Goal: Task Accomplishment & Management: Use online tool/utility

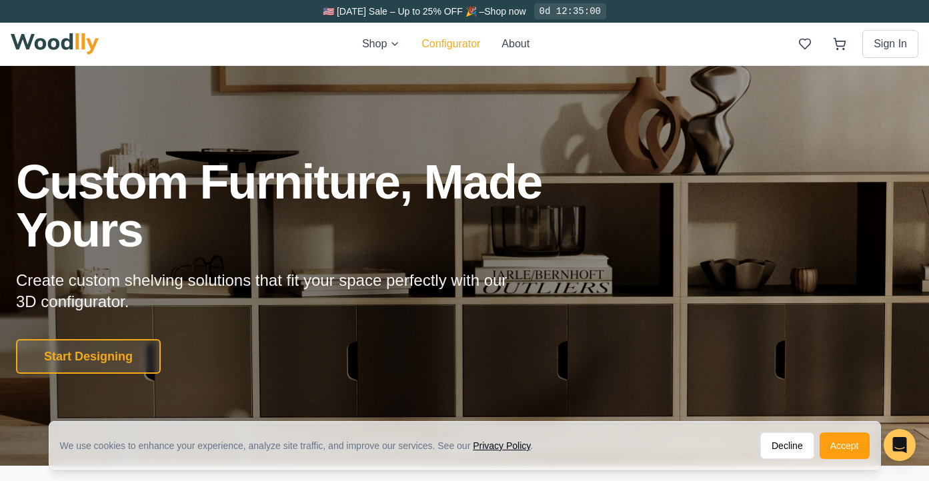
click at [443, 49] on button "Configurator" at bounding box center [450, 44] width 59 height 16
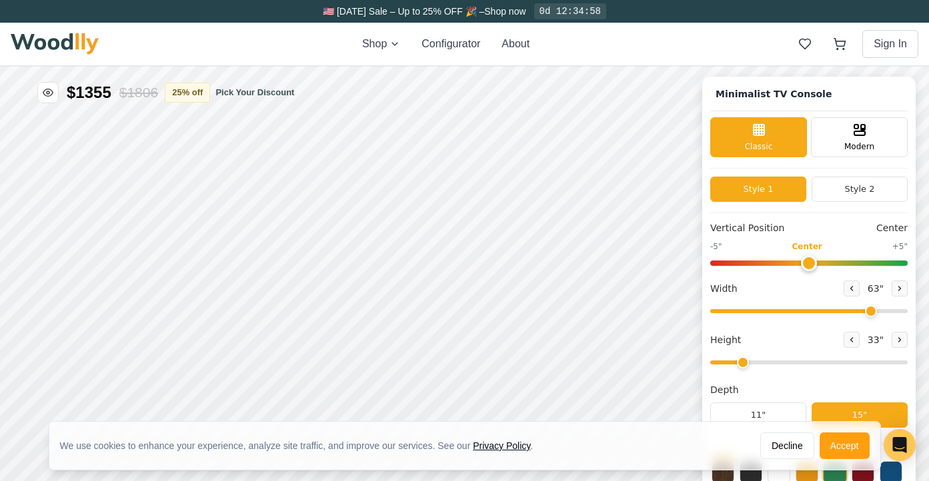
type input "63"
type input "2"
drag, startPoint x: 864, startPoint y: 309, endPoint x: 846, endPoint y: 311, distance: 18.8
type input "57"
click at [846, 311] on input "range" at bounding box center [808, 311] width 197 height 4
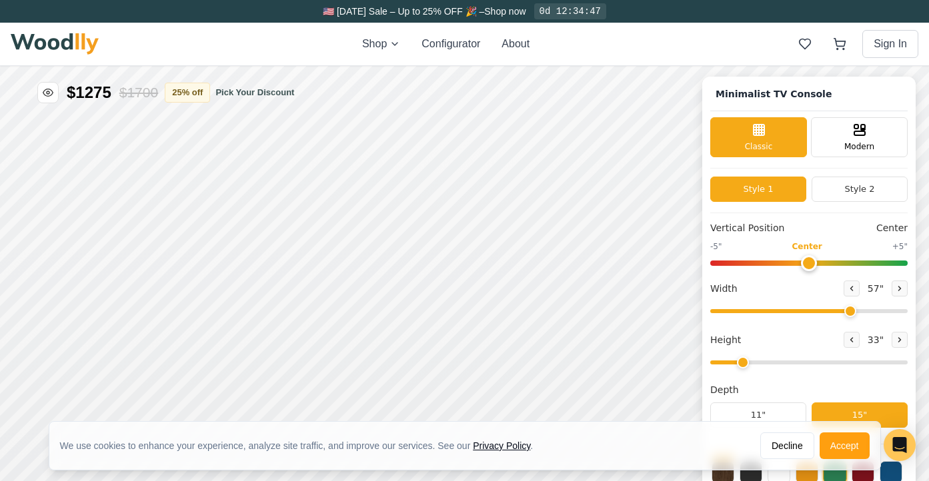
scroll to position [5, 0]
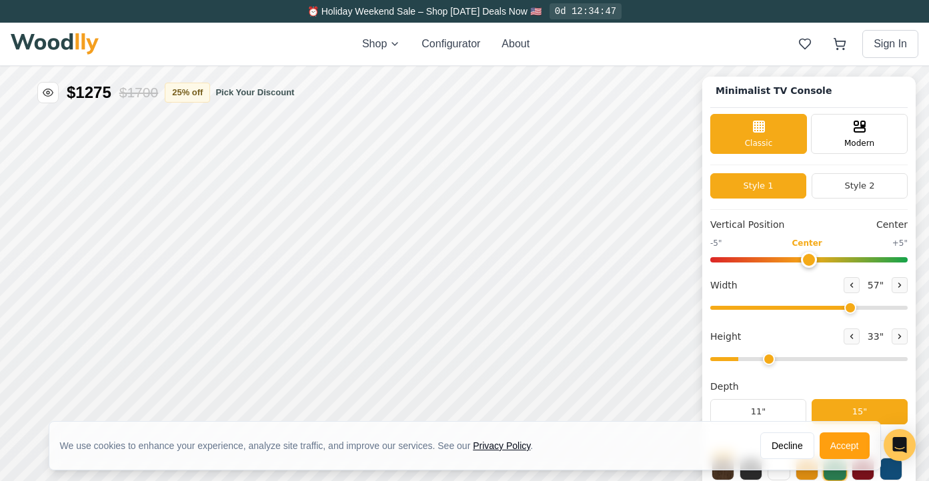
drag, startPoint x: 744, startPoint y: 357, endPoint x: 756, endPoint y: 356, distance: 12.7
click at [756, 357] on input "range" at bounding box center [808, 359] width 197 height 4
drag, startPoint x: 768, startPoint y: 355, endPoint x: 746, endPoint y: 359, distance: 23.0
type input "2"
click at [746, 359] on input "range" at bounding box center [808, 359] width 197 height 4
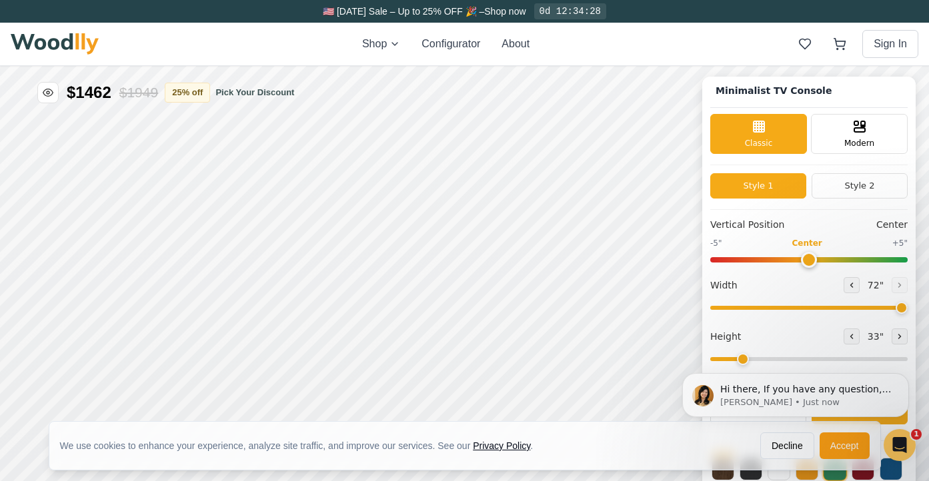
scroll to position [0, 0]
drag, startPoint x: 848, startPoint y: 305, endPoint x: 898, endPoint y: 303, distance: 49.4
type input "72"
click at [898, 306] on input "range" at bounding box center [808, 308] width 197 height 4
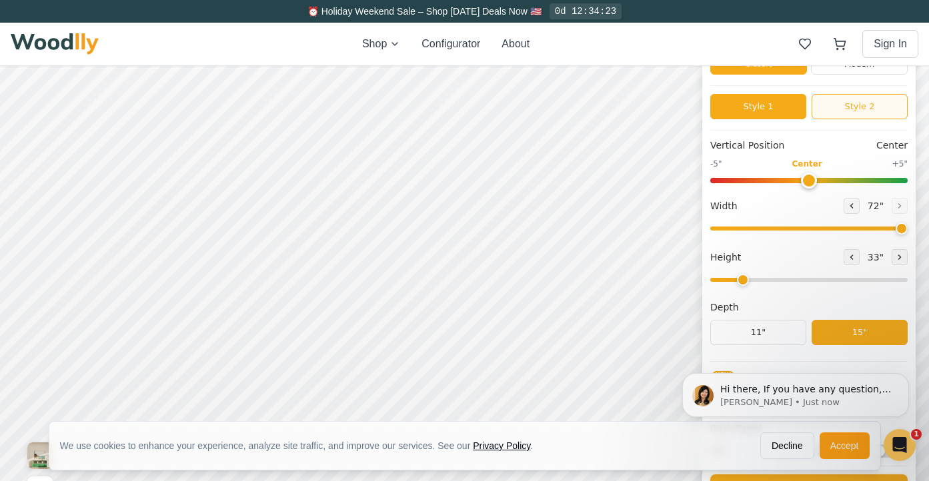
scroll to position [1, 0]
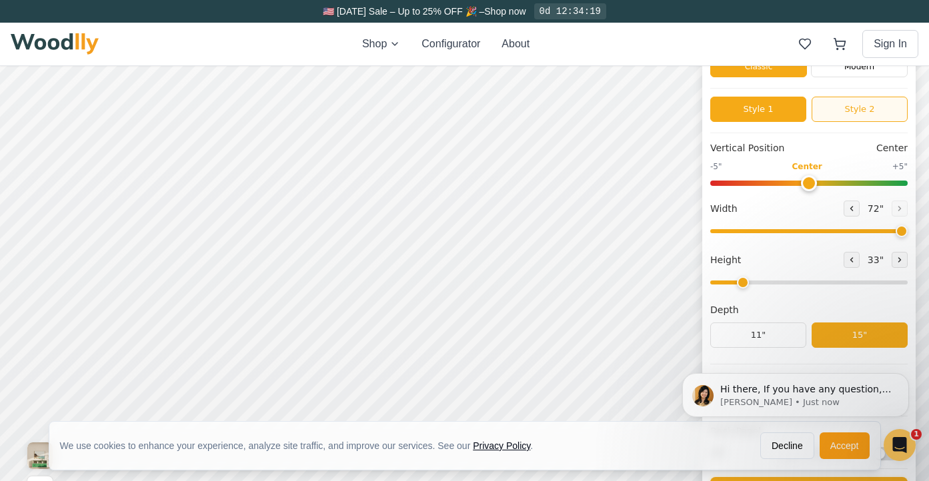
click at [852, 113] on button "Style 2" at bounding box center [860, 109] width 96 height 25
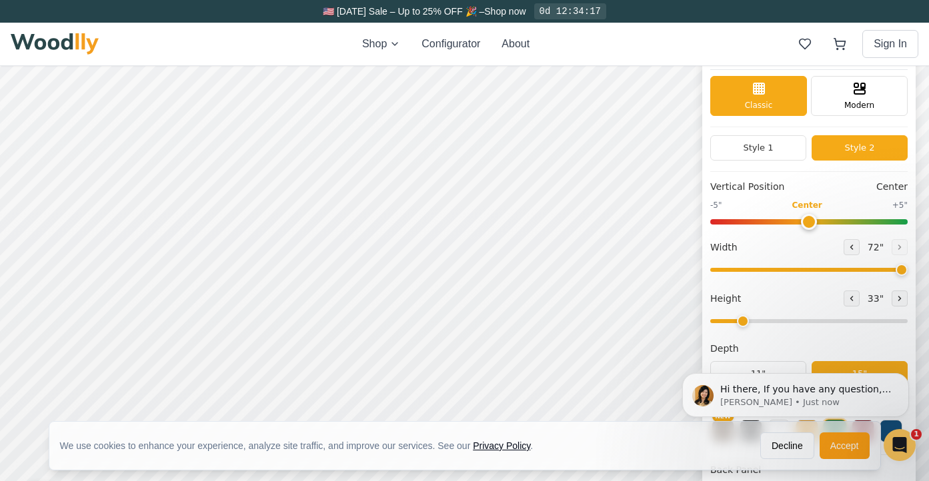
scroll to position [15, 0]
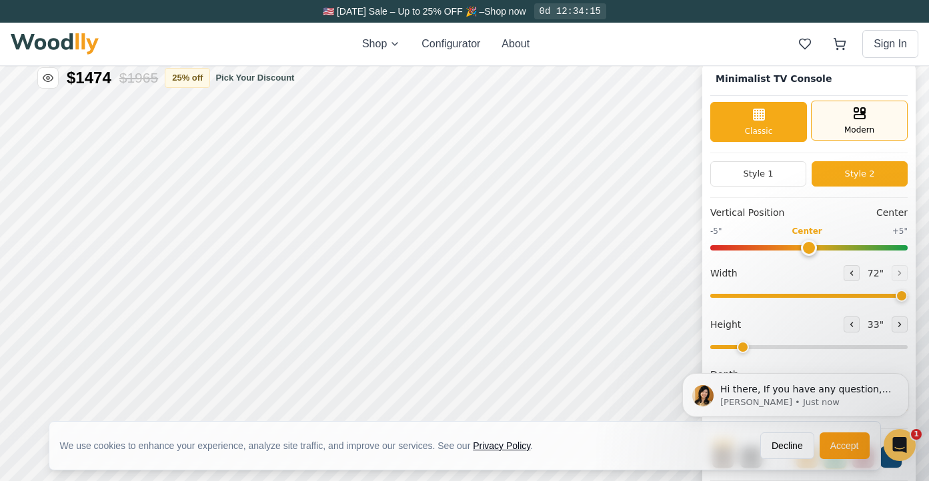
click at [852, 117] on icon at bounding box center [860, 113] width 16 height 16
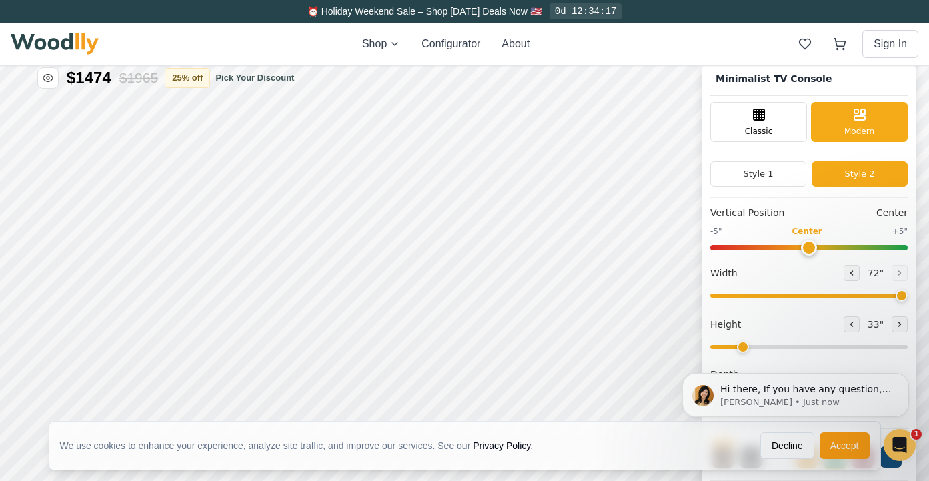
click at [846, 178] on button "Style 2" at bounding box center [860, 173] width 96 height 25
click at [842, 175] on button "Style 2" at bounding box center [860, 173] width 96 height 25
click at [760, 123] on div "Classic" at bounding box center [758, 121] width 97 height 40
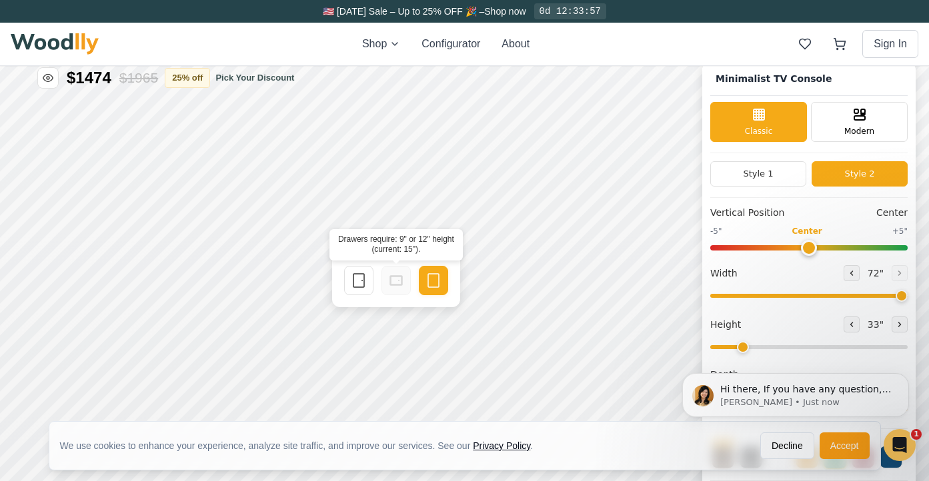
click at [398, 281] on icon at bounding box center [396, 281] width 16 height 16
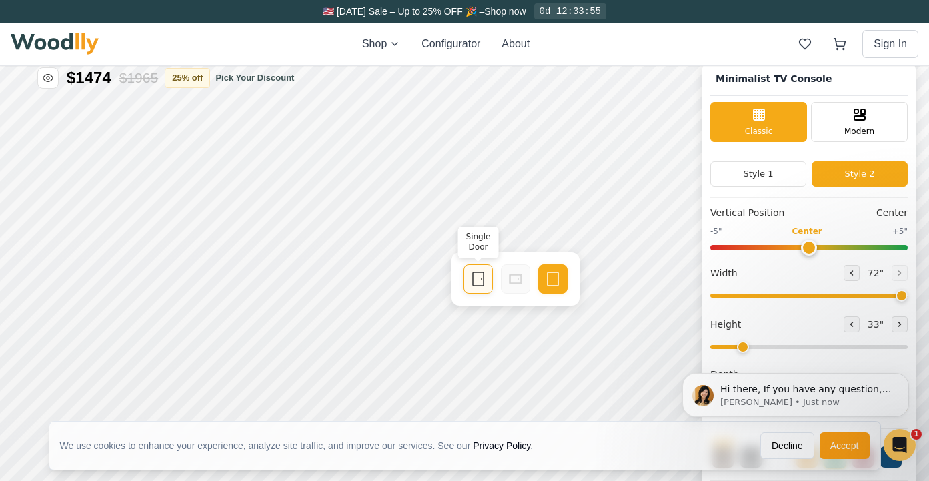
click at [477, 281] on div "Single Door Empty Space" at bounding box center [515, 279] width 128 height 53
click at [477, 281] on icon at bounding box center [478, 279] width 16 height 16
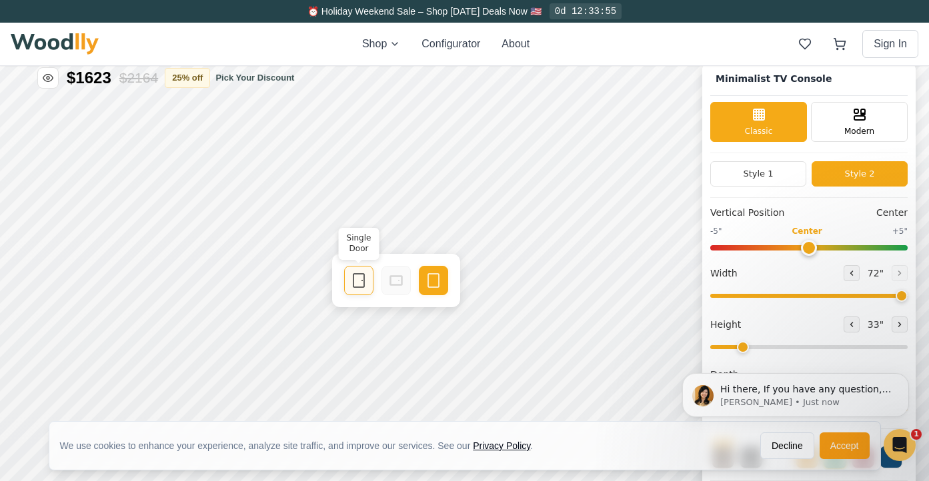
click at [363, 279] on icon at bounding box center [359, 281] width 16 height 16
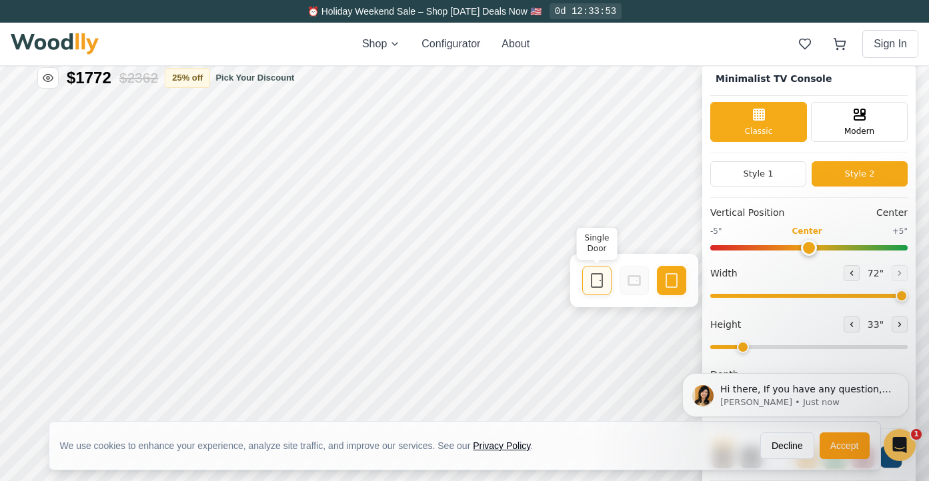
click at [599, 286] on icon at bounding box center [597, 281] width 16 height 16
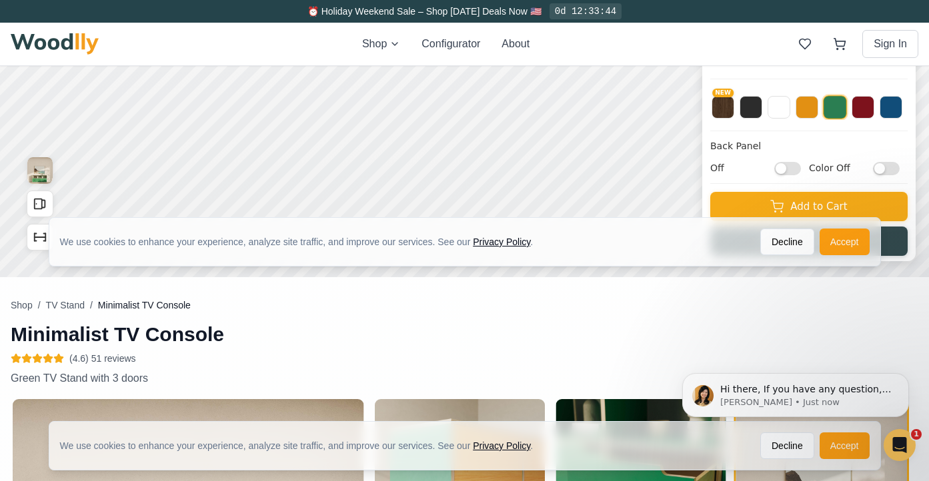
scroll to position [0, 0]
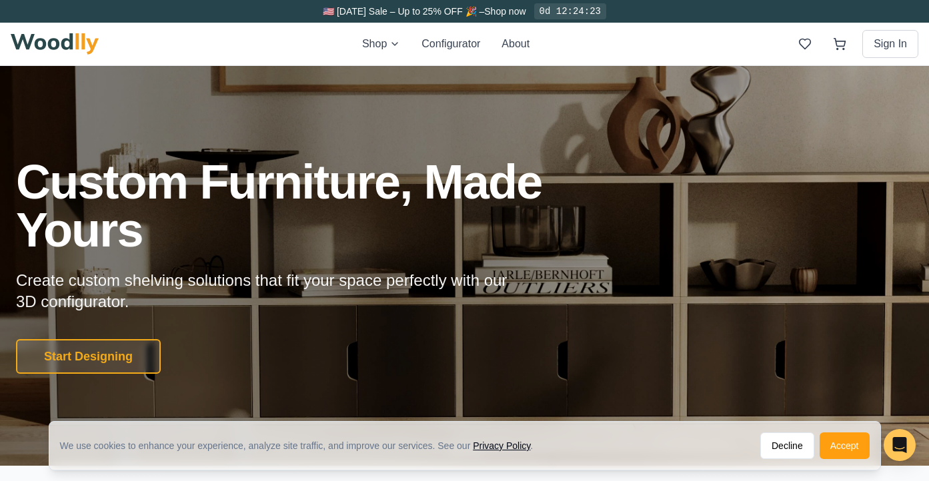
scroll to position [1, 0]
click at [851, 445] on button "Accept" at bounding box center [845, 446] width 50 height 27
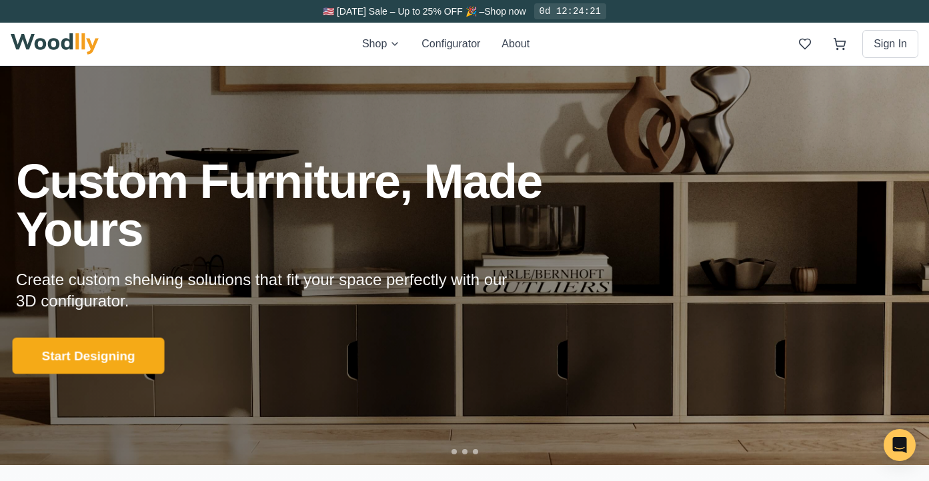
click at [87, 352] on button "Start Designing" at bounding box center [89, 356] width 152 height 37
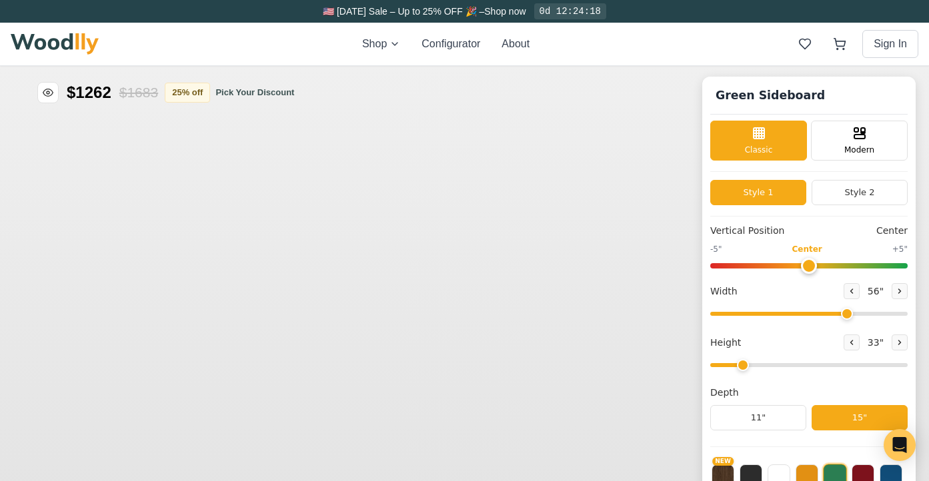
type input "56"
type input "2"
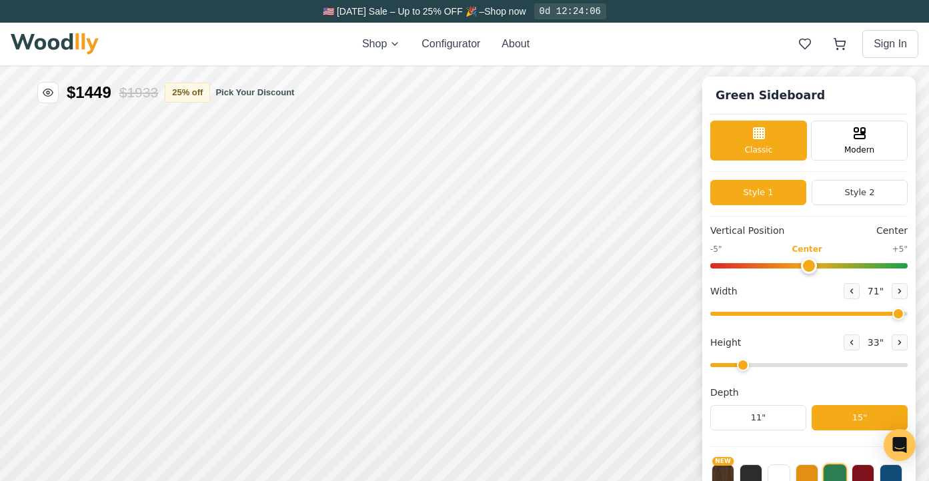
drag, startPoint x: 844, startPoint y: 315, endPoint x: 895, endPoint y: 310, distance: 51.6
type input "71"
click at [895, 312] on input "range" at bounding box center [808, 314] width 197 height 4
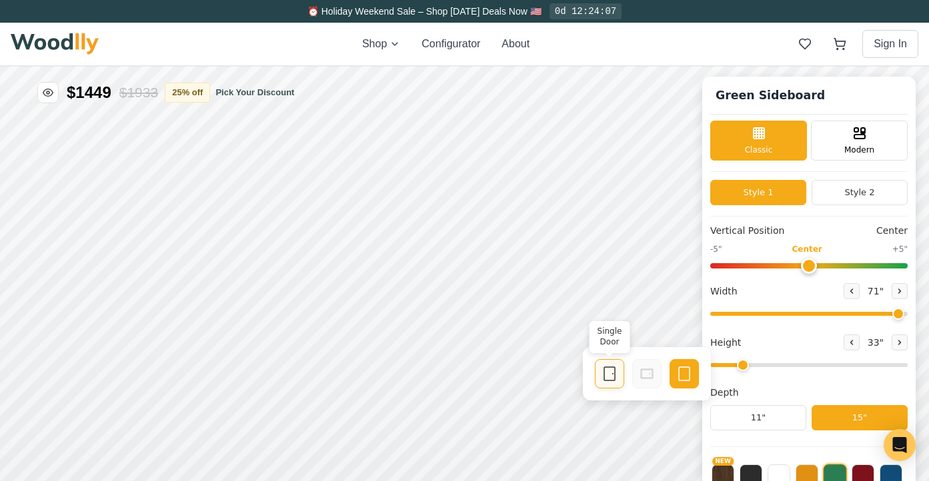
click at [615, 373] on icon at bounding box center [609, 374] width 16 height 16
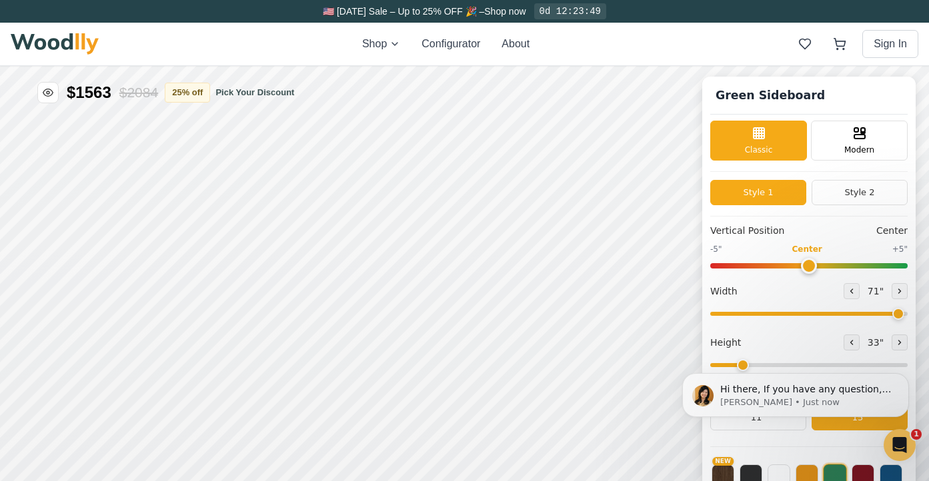
click at [740, 367] on input "range" at bounding box center [808, 365] width 197 height 4
click at [739, 366] on body "Hi there, If you have any question, we are right here for you. 😊 Anna • Just now" at bounding box center [795, 395] width 256 height 89
drag, startPoint x: 737, startPoint y: 365, endPoint x: 746, endPoint y: 361, distance: 10.2
click at [737, 365] on body "Hi there, If you have any question, we are right here for you. 😊 Anna • Just now" at bounding box center [795, 395] width 256 height 89
click at [755, 353] on body "Hi there, If you have any question, we are right here for you. 😊 Anna • Just now" at bounding box center [795, 395] width 256 height 89
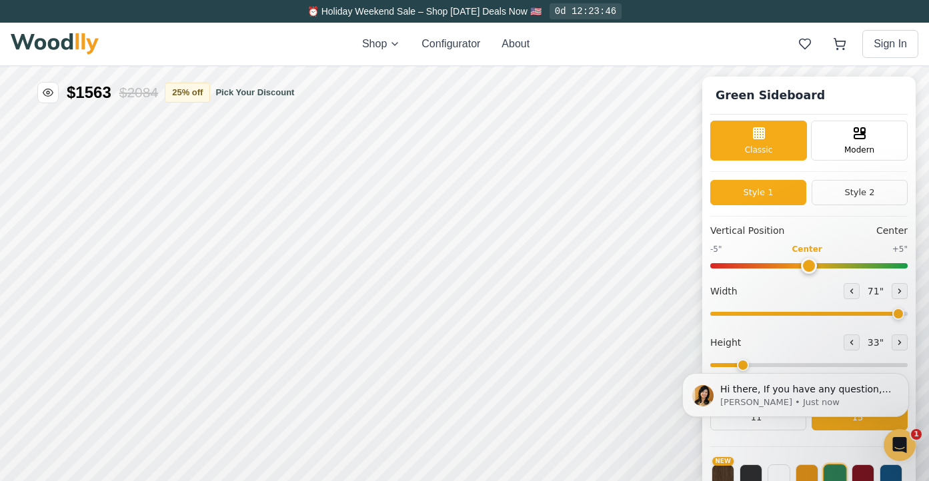
click at [762, 426] on body "Hi there, If you have any question, we are right here for you. 😊 Anna • Just now" at bounding box center [795, 395] width 256 height 89
click at [904, 433] on div "Open Intercom Messenger" at bounding box center [898, 443] width 44 height 44
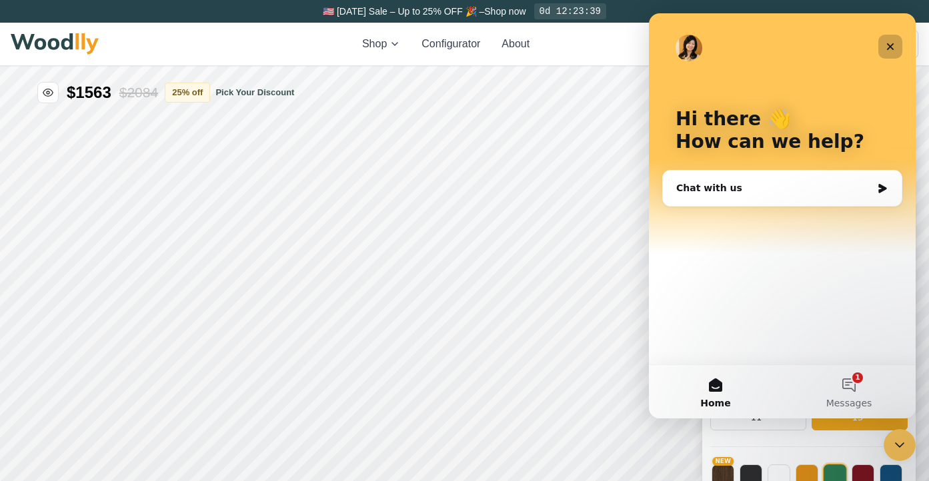
click at [889, 43] on icon "Close" at bounding box center [890, 46] width 11 height 11
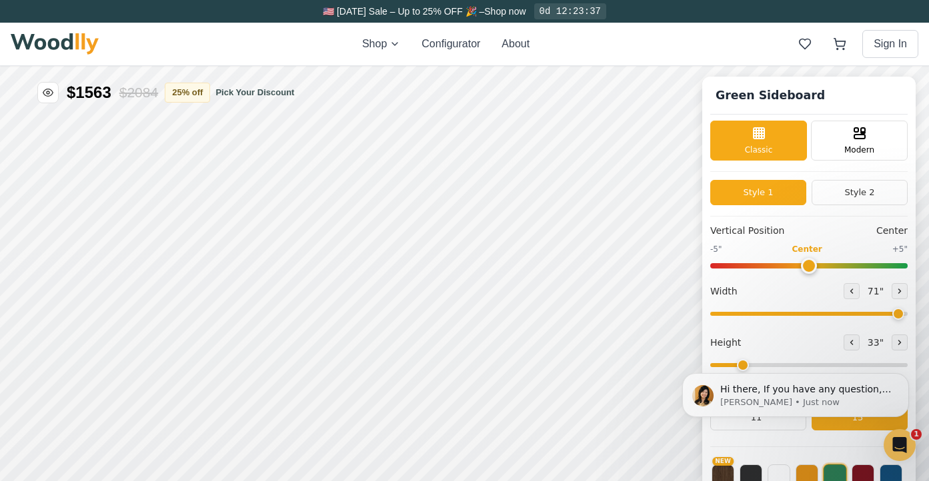
click at [738, 367] on body "Hi there, If you have any question, we are right here for you. 😊 Anna • Just now" at bounding box center [795, 395] width 256 height 89
click at [904, 440] on icon "Open Intercom Messenger" at bounding box center [898, 444] width 22 height 22
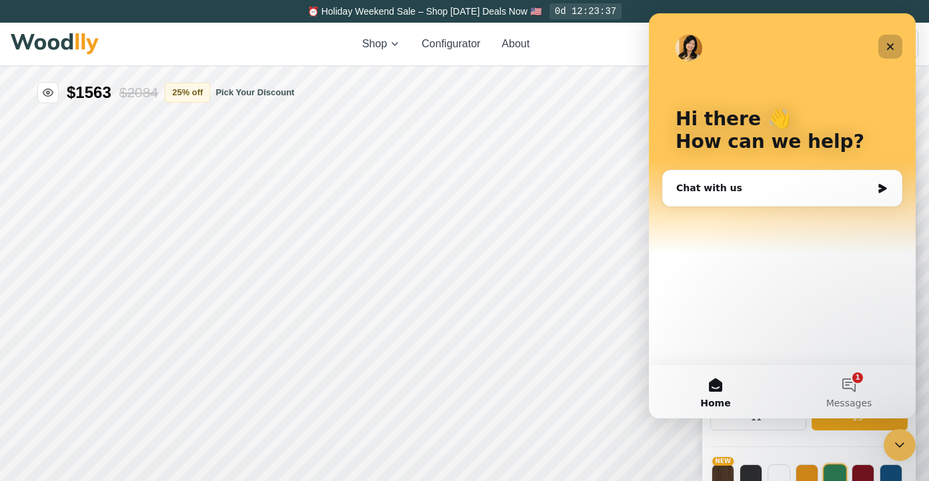
click at [898, 37] on div "Close" at bounding box center [890, 47] width 24 height 24
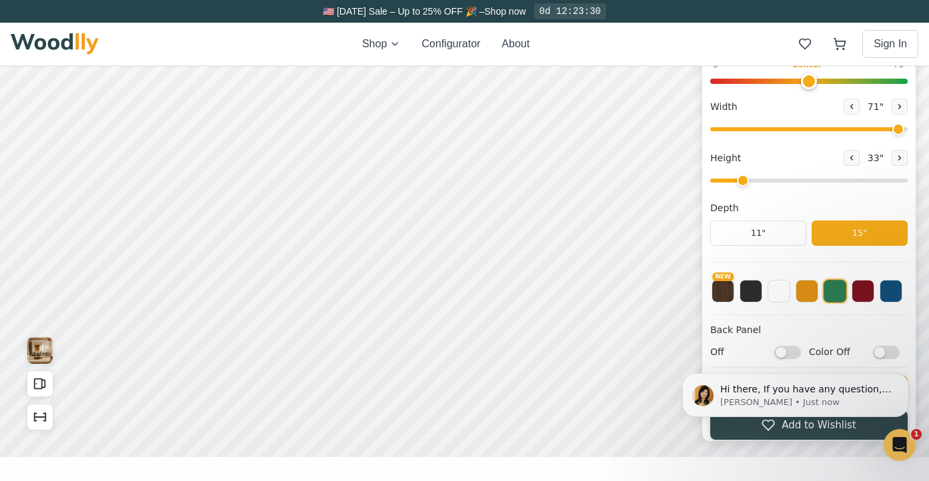
scroll to position [249, 0]
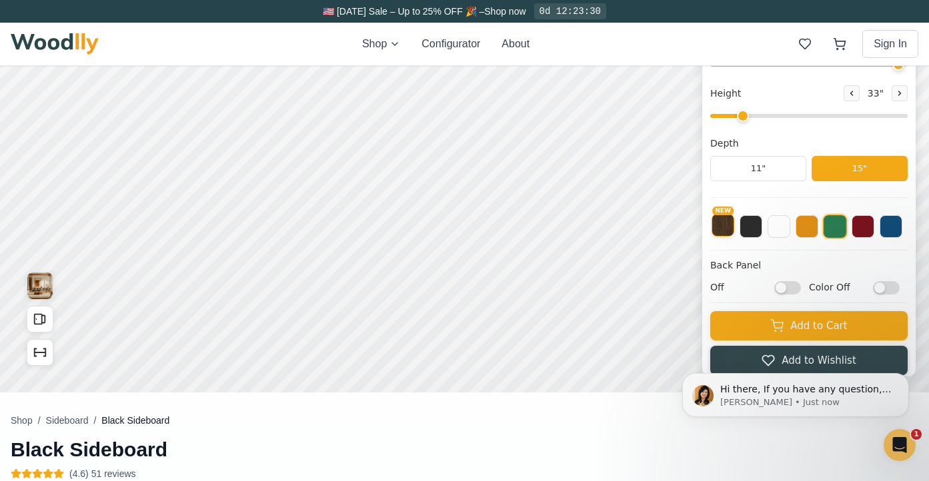
click at [720, 230] on button "NEW" at bounding box center [723, 225] width 23 height 23
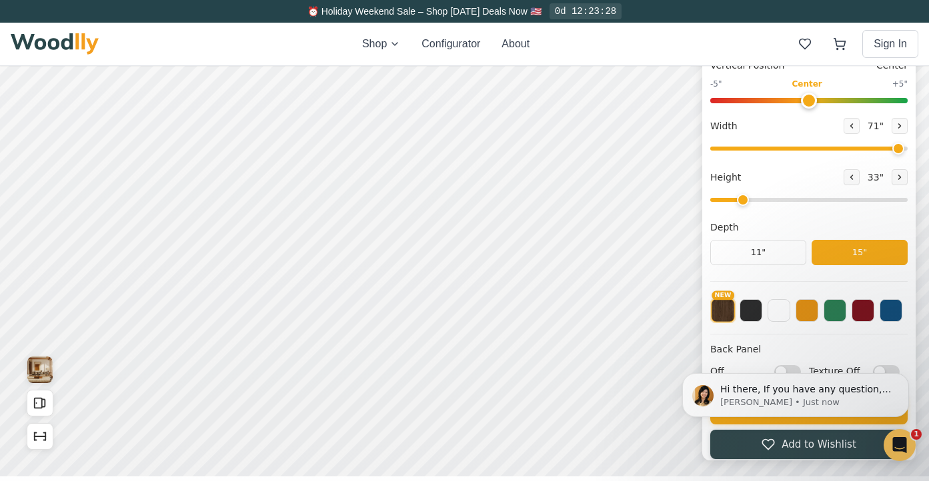
scroll to position [8, 0]
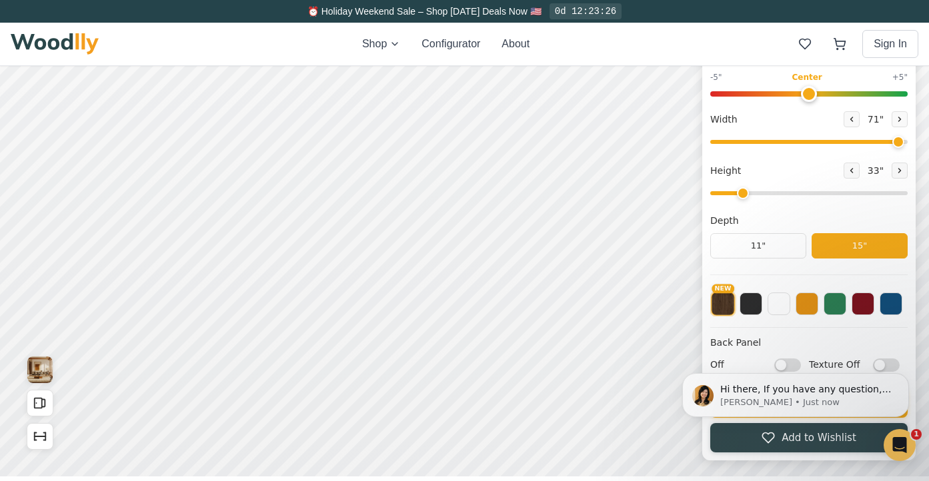
click at [876, 365] on body "Hi there, If you have any question, we are right here for you. 😊 Anna • Just now" at bounding box center [795, 395] width 256 height 89
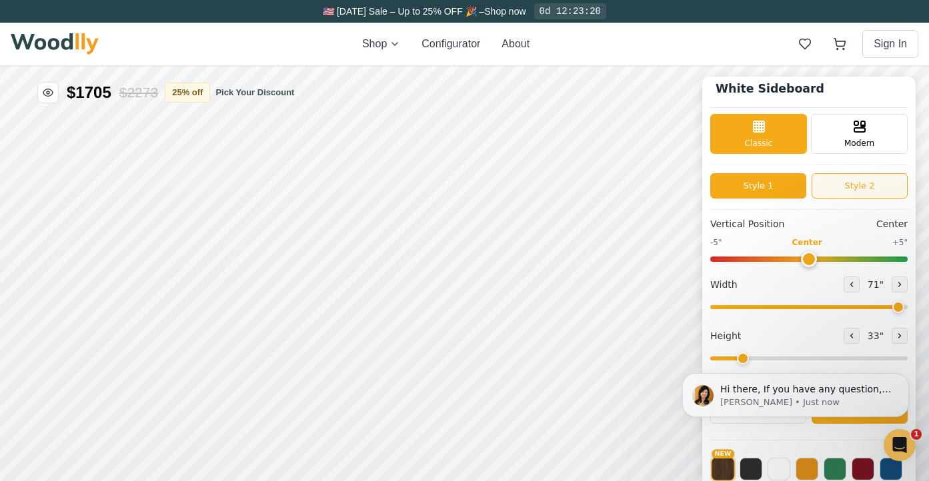
click at [852, 183] on button "Style 2" at bounding box center [860, 185] width 96 height 25
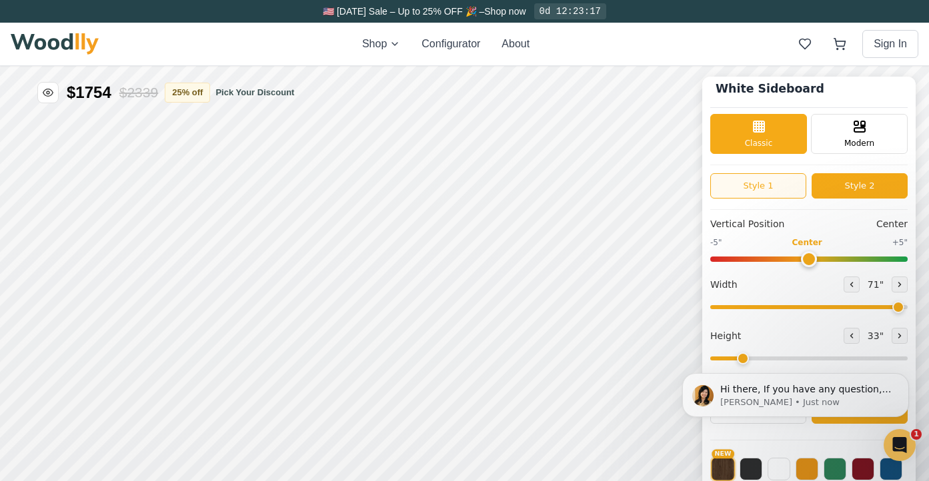
click at [772, 181] on button "Style 1" at bounding box center [758, 185] width 96 height 25
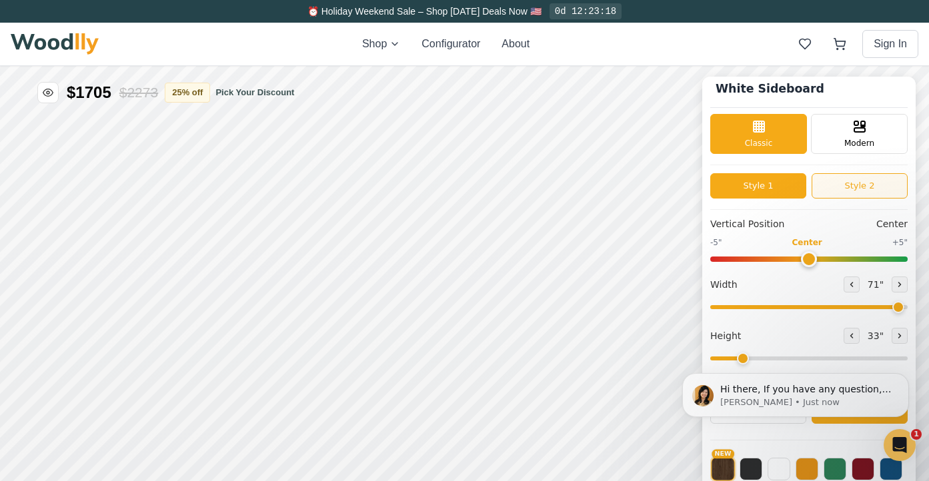
click at [850, 183] on button "Style 2" at bounding box center [860, 185] width 96 height 25
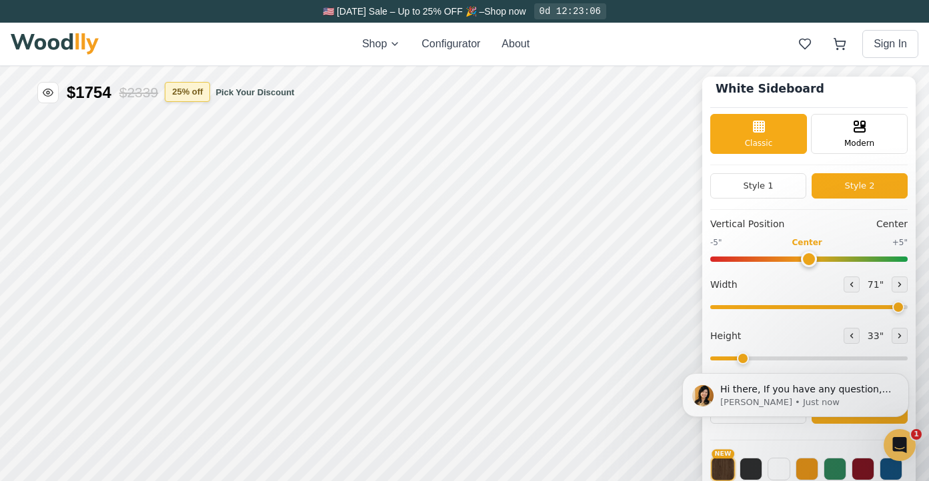
click at [206, 94] on button "25 % off" at bounding box center [187, 92] width 45 height 20
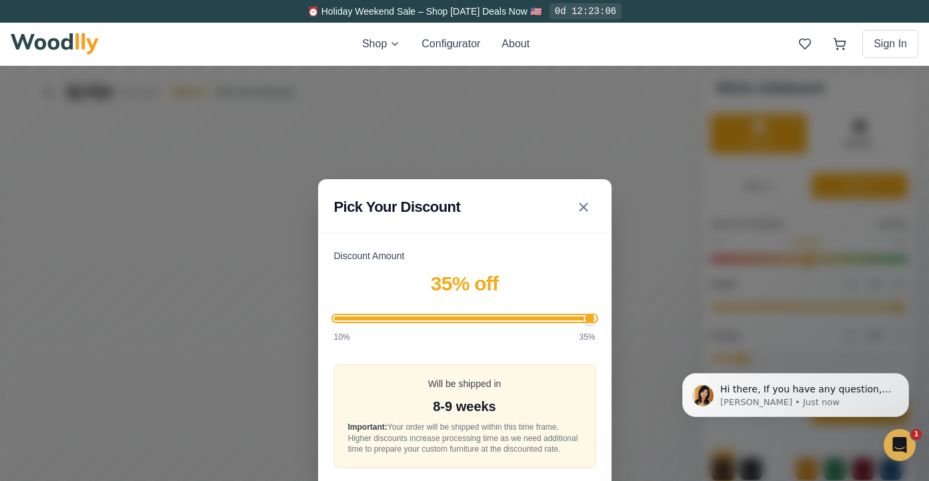
drag, startPoint x: 488, startPoint y: 312, endPoint x: 595, endPoint y: 322, distance: 107.8
type input "35"
click at [595, 321] on input "Discount Amount" at bounding box center [464, 319] width 261 height 4
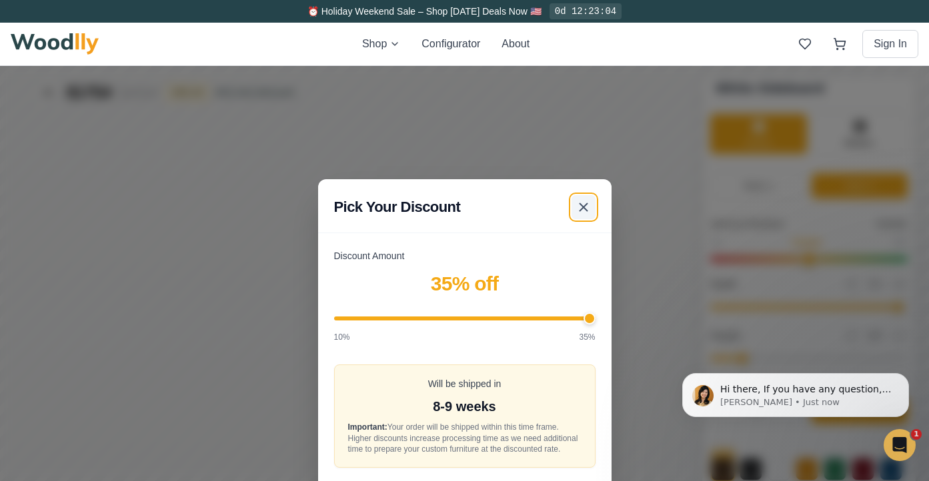
click at [582, 195] on button at bounding box center [583, 207] width 24 height 24
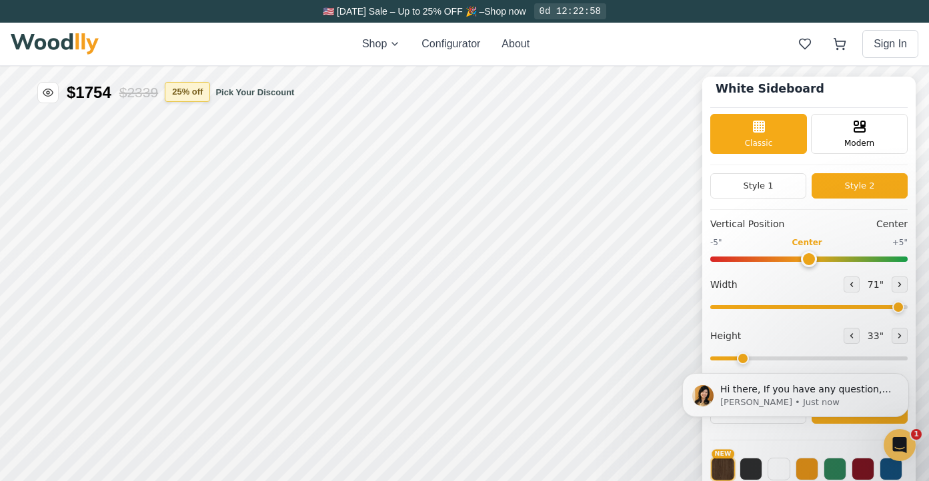
click at [207, 95] on button "25 % off" at bounding box center [187, 92] width 45 height 20
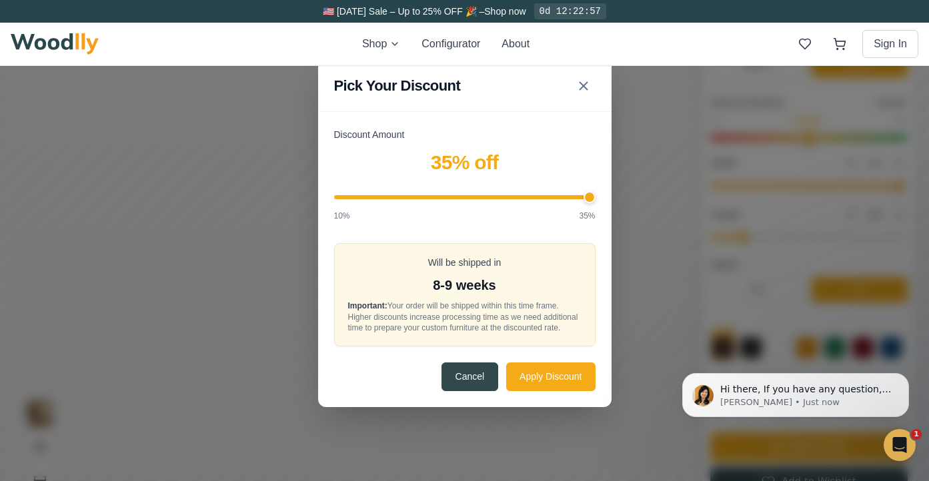
scroll to position [213, 0]
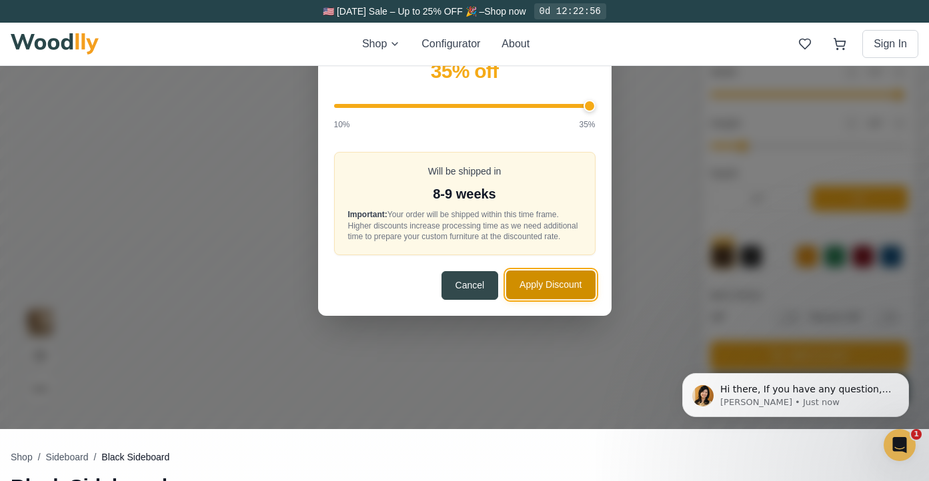
click at [548, 299] on button "Apply Discount" at bounding box center [550, 285] width 89 height 29
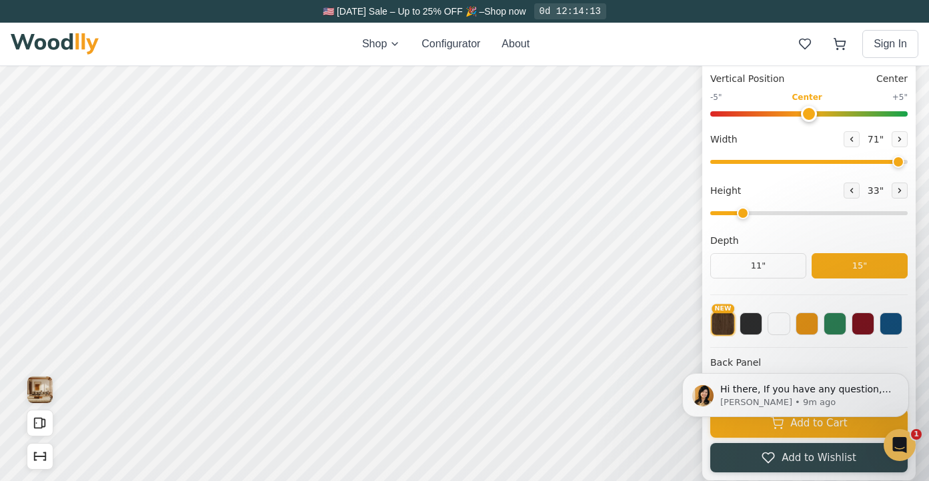
scroll to position [93, 0]
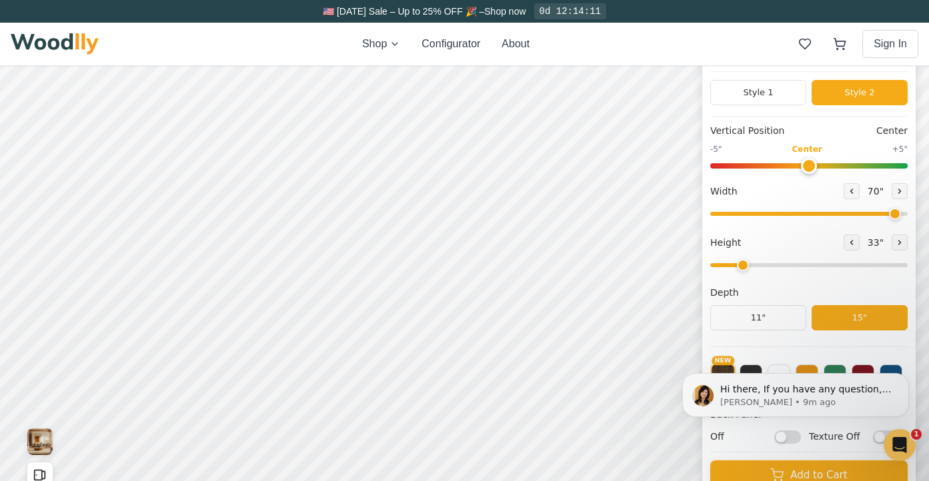
type input "70"
click at [892, 213] on input "range" at bounding box center [808, 214] width 197 height 4
click at [848, 245] on icon at bounding box center [852, 243] width 8 height 8
click at [896, 239] on icon at bounding box center [900, 243] width 8 height 8
type input "2"
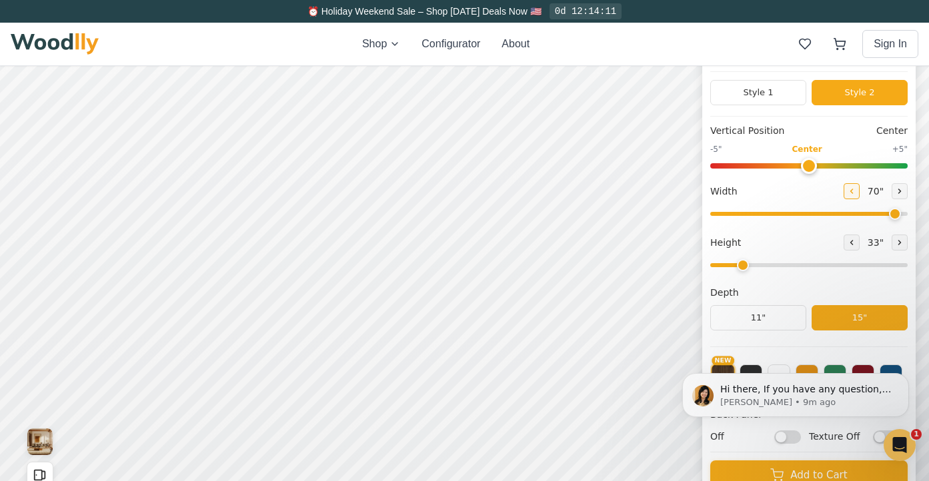
click at [848, 190] on icon at bounding box center [852, 191] width 8 height 8
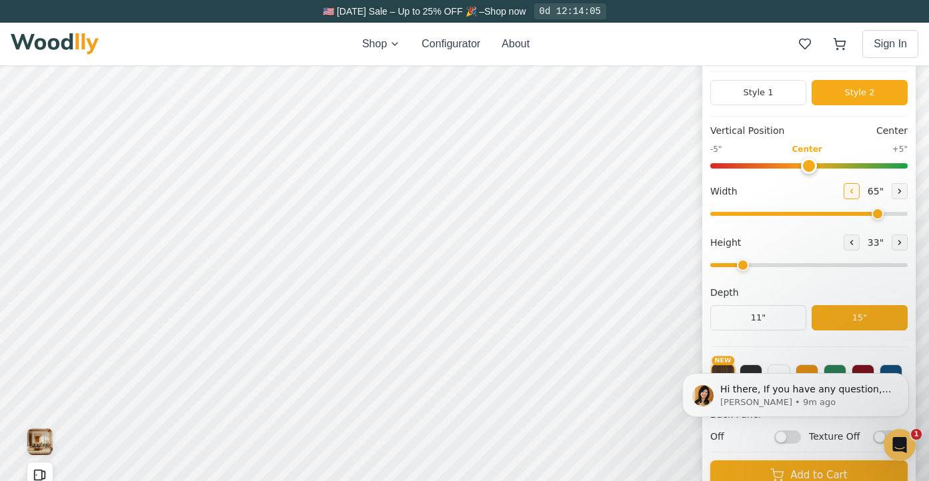
click at [848, 190] on icon at bounding box center [852, 191] width 8 height 8
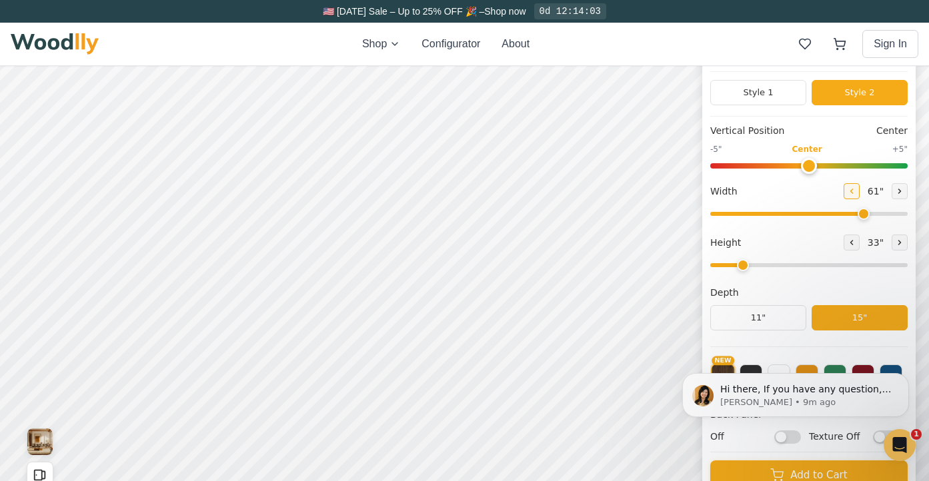
type input "60"
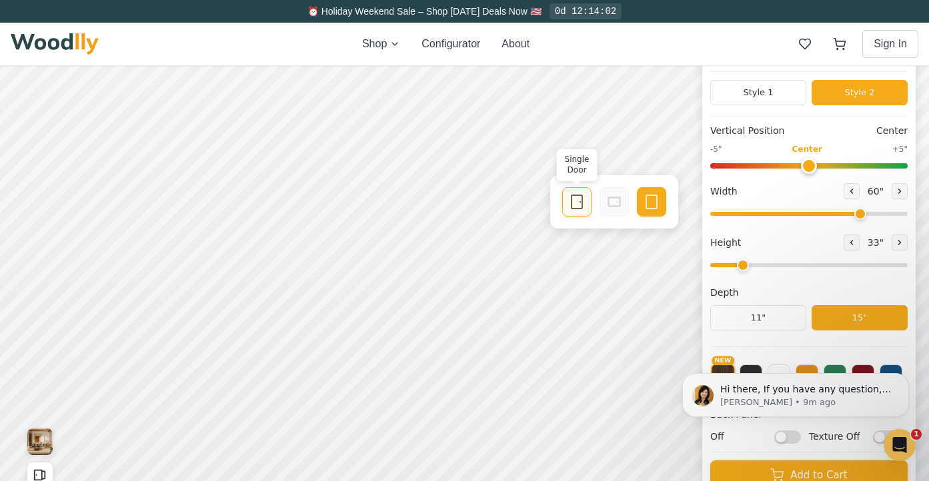
click at [575, 199] on icon at bounding box center [577, 202] width 16 height 16
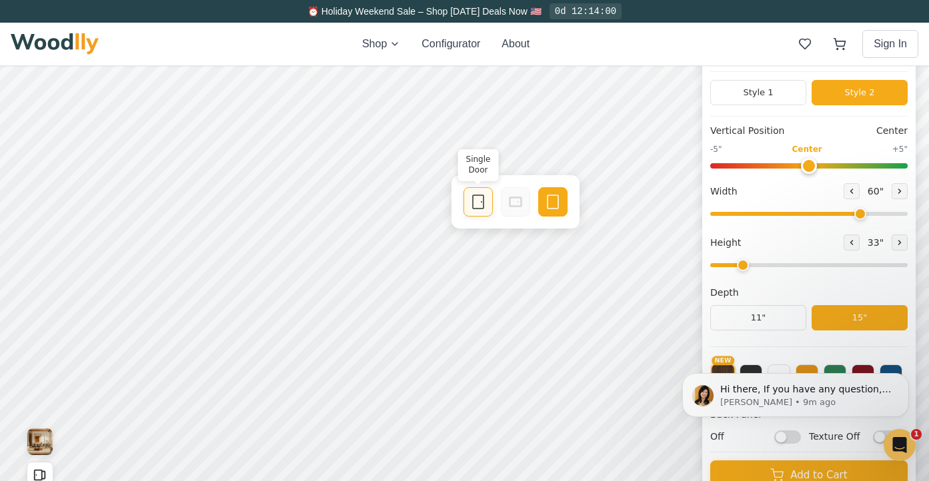
click at [474, 203] on icon at bounding box center [478, 202] width 16 height 16
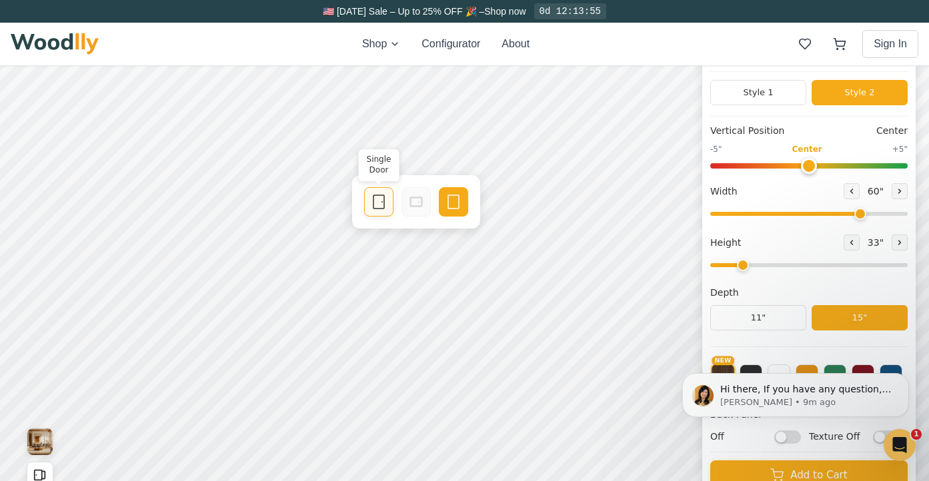
click at [374, 203] on icon at bounding box center [379, 202] width 16 height 16
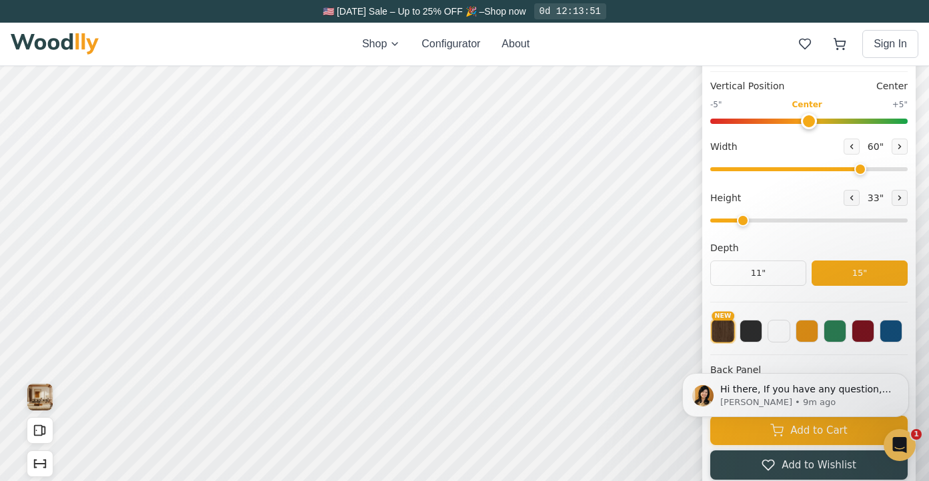
scroll to position [144, 0]
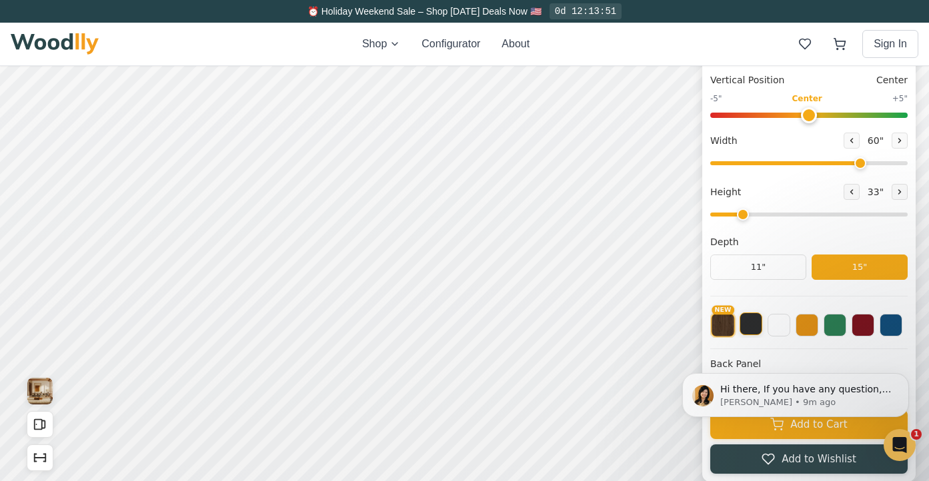
click at [744, 333] on button at bounding box center [751, 324] width 23 height 23
click at [778, 329] on button at bounding box center [779, 324] width 23 height 23
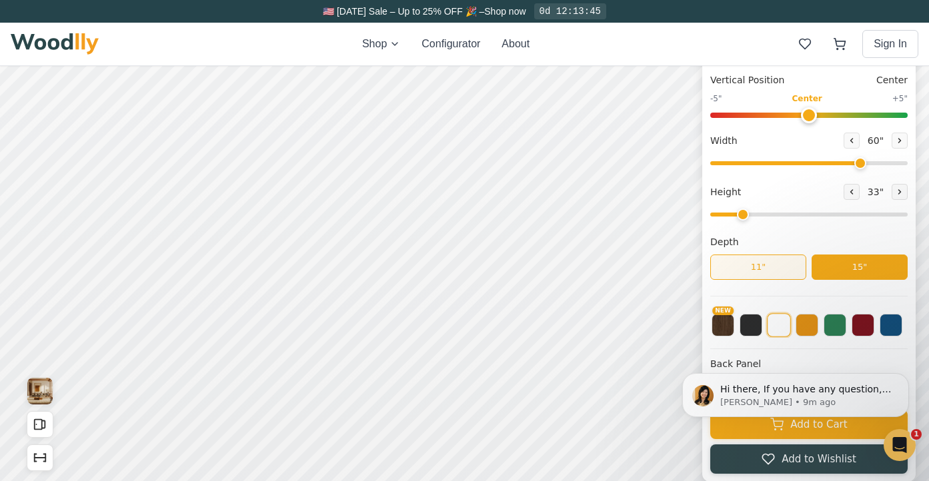
click at [734, 274] on button "11"" at bounding box center [758, 267] width 96 height 25
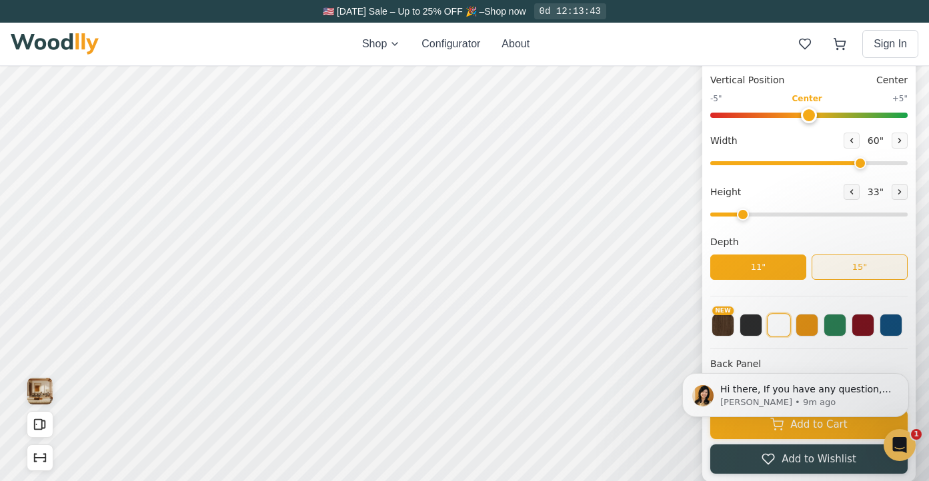
click at [848, 267] on button "15"" at bounding box center [860, 267] width 96 height 25
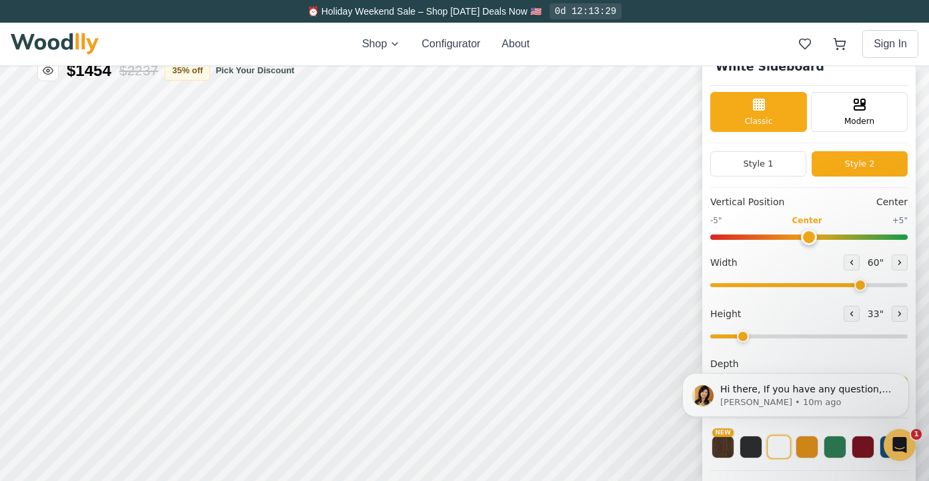
scroll to position [0, 0]
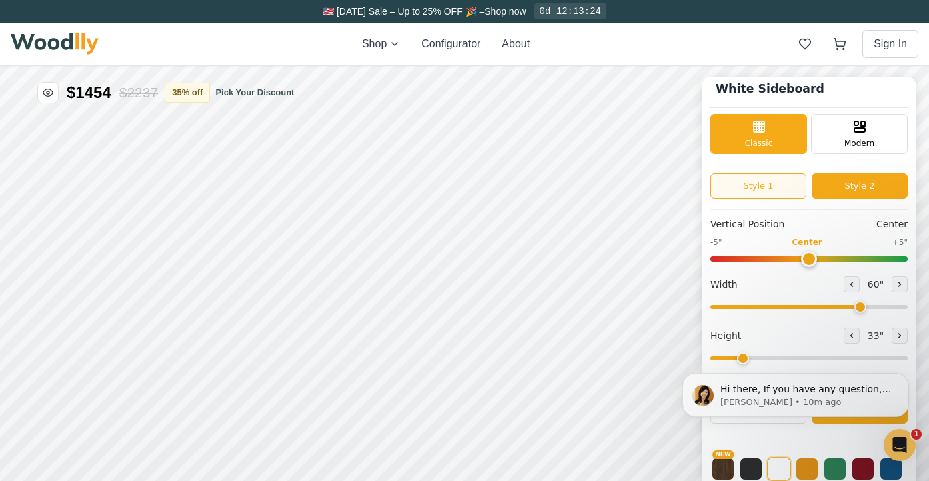
click at [756, 187] on button "Style 1" at bounding box center [758, 185] width 96 height 25
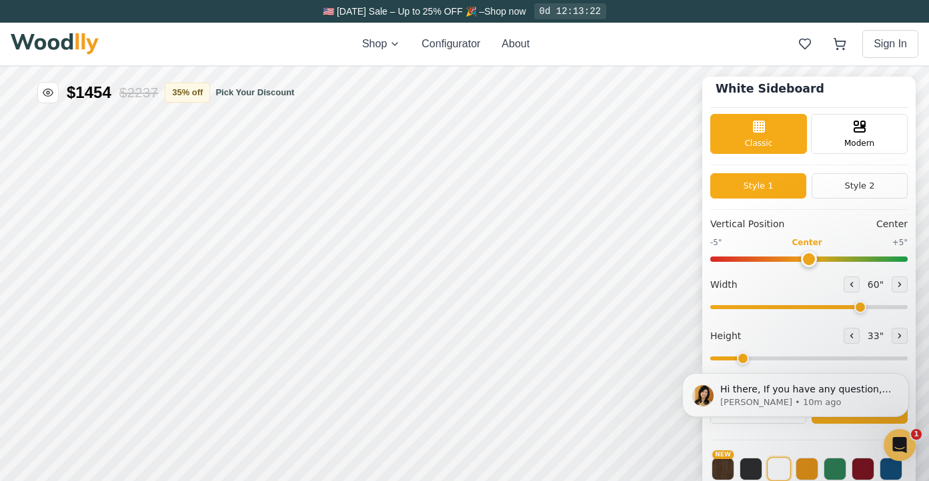
click at [793, 181] on button "Style 1" at bounding box center [758, 185] width 96 height 25
click at [845, 178] on button "Style 2" at bounding box center [860, 185] width 96 height 25
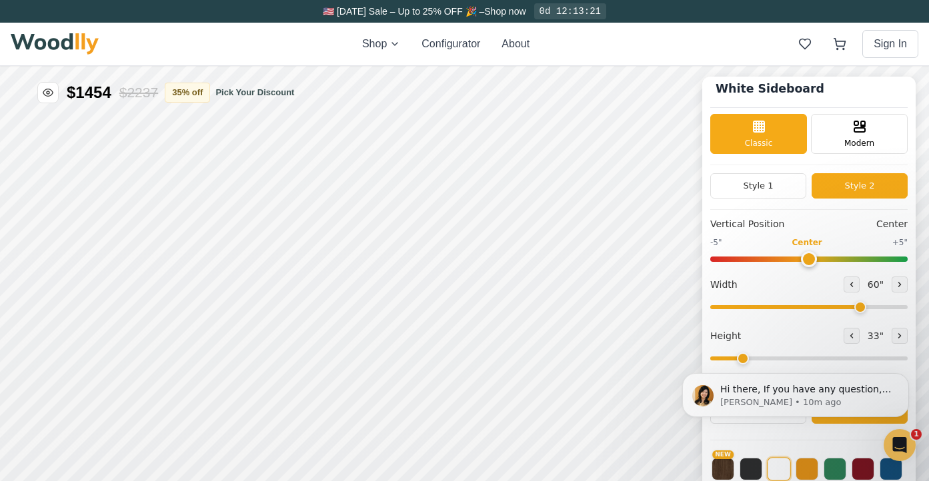
click at [846, 183] on button "Style 2" at bounding box center [860, 185] width 96 height 25
click at [747, 189] on button "Style 1" at bounding box center [758, 185] width 96 height 25
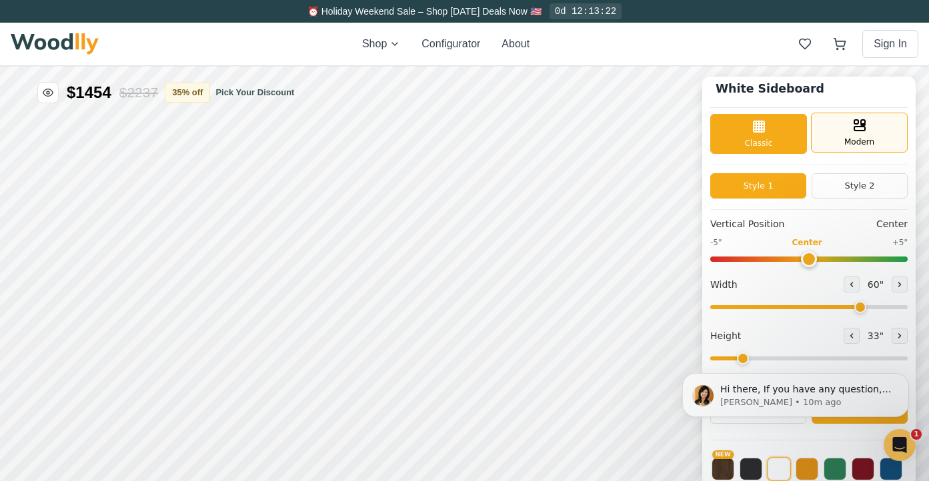
click at [866, 129] on div "Modern" at bounding box center [859, 133] width 97 height 40
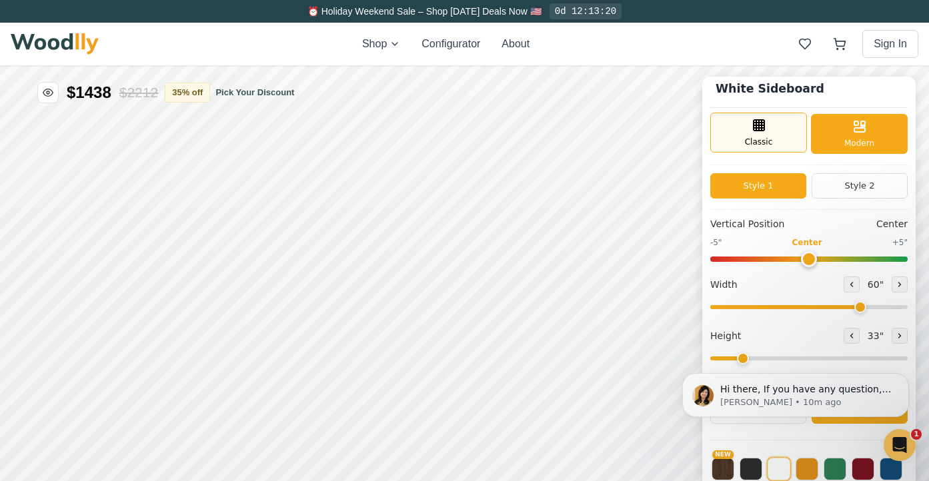
click at [779, 145] on div "Classic" at bounding box center [758, 133] width 97 height 40
